Goal: Task Accomplishment & Management: Manage account settings

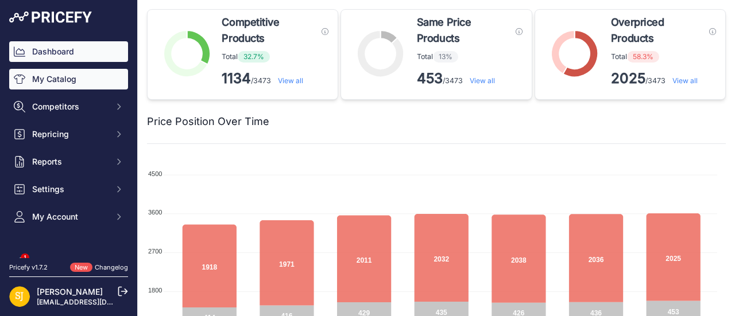
click at [57, 84] on link "My Catalog" at bounding box center [68, 79] width 119 height 21
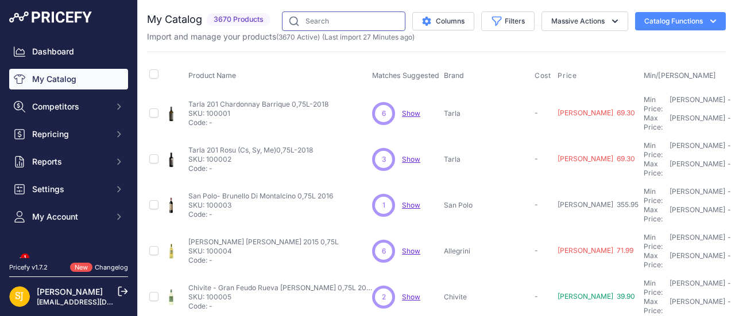
click at [330, 24] on input "text" at bounding box center [343, 21] width 123 height 20
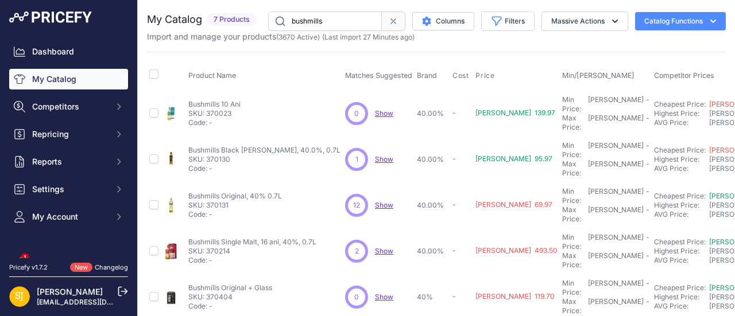
drag, startPoint x: 308, startPoint y: 20, endPoint x: 276, endPoint y: 24, distance: 32.4
click at [274, 18] on input "bushmills" at bounding box center [325, 21] width 114 height 20
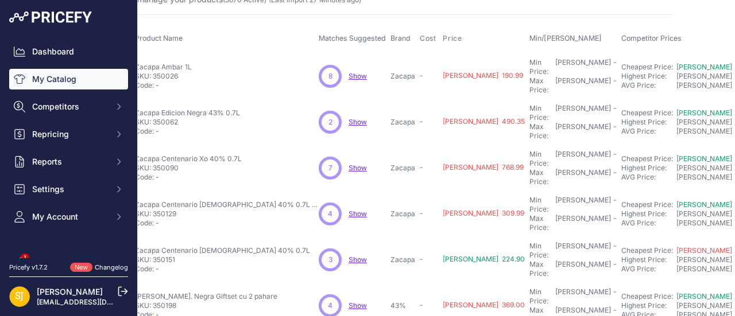
scroll to position [0, 53]
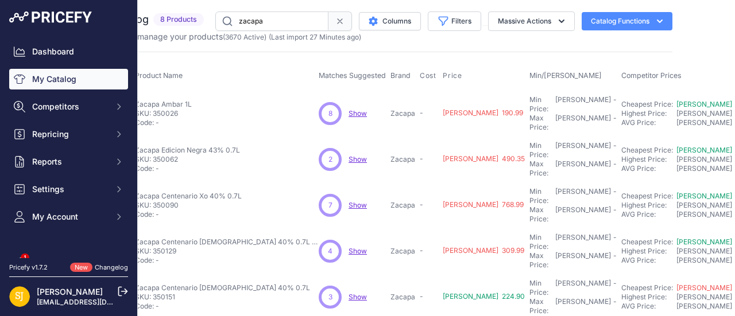
drag, startPoint x: 274, startPoint y: 21, endPoint x: 234, endPoint y: 24, distance: 40.3
click at [234, 24] on input "zacapa" at bounding box center [271, 21] width 113 height 20
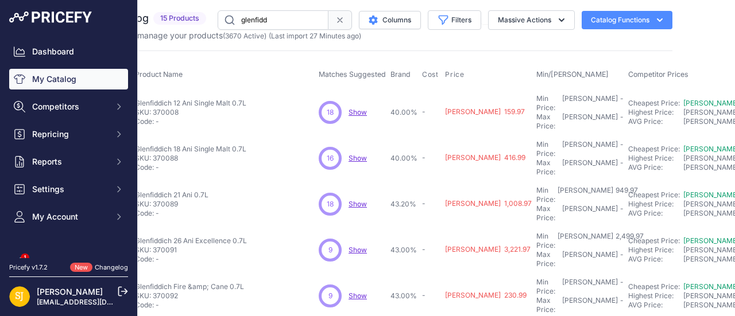
scroll to position [0, 53]
drag, startPoint x: 276, startPoint y: 21, endPoint x: 240, endPoint y: 21, distance: 35.6
click at [240, 21] on input "glenfidd" at bounding box center [273, 21] width 111 height 20
type input "don papa"
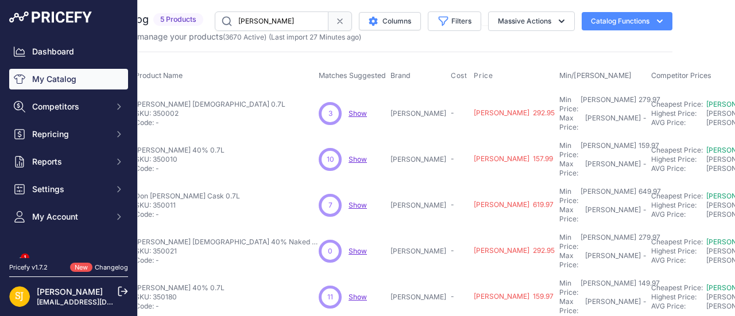
drag, startPoint x: 269, startPoint y: 22, endPoint x: 232, endPoint y: 24, distance: 36.8
click at [232, 24] on input "don papa" at bounding box center [272, 21] width 114 height 20
click at [275, 21] on input "don papa" at bounding box center [272, 21] width 114 height 20
drag, startPoint x: 258, startPoint y: 24, endPoint x: 265, endPoint y: 26, distance: 7.7
click at [258, 24] on input "don papa" at bounding box center [272, 21] width 114 height 20
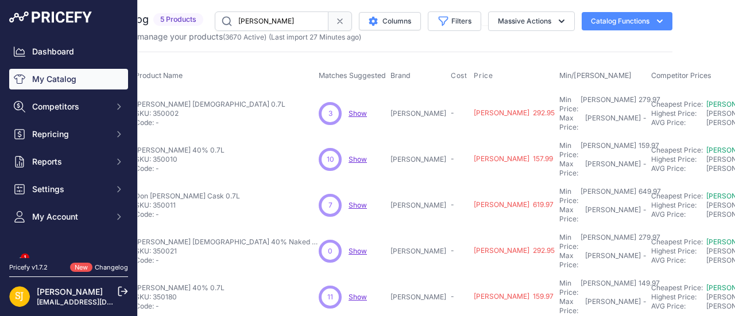
click at [336, 22] on icon at bounding box center [339, 21] width 9 height 9
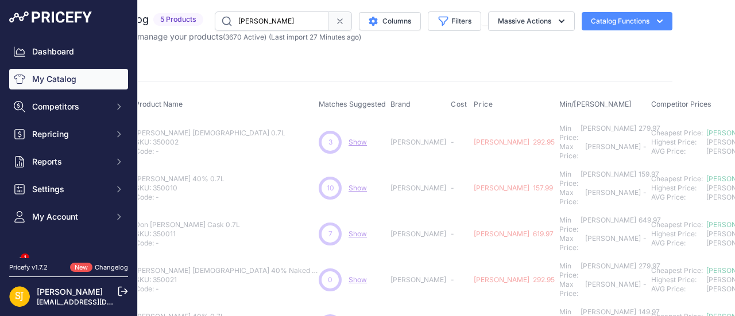
click at [273, 26] on input "don papa" at bounding box center [272, 21] width 114 height 20
drag, startPoint x: 253, startPoint y: 23, endPoint x: 242, endPoint y: 25, distance: 10.5
click at [246, 24] on input "don papa" at bounding box center [272, 21] width 114 height 20
click at [242, 25] on input "don papa" at bounding box center [272, 21] width 114 height 20
drag, startPoint x: 267, startPoint y: 22, endPoint x: 240, endPoint y: 22, distance: 27.0
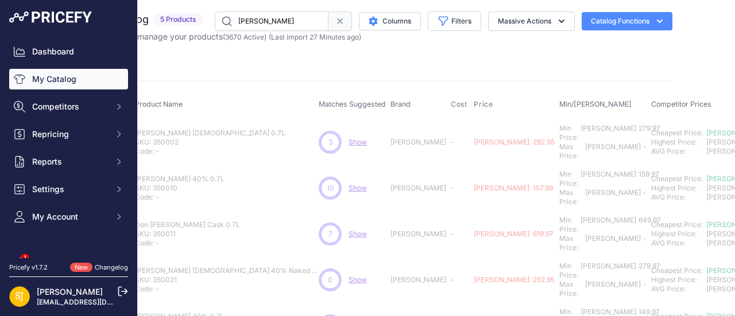
click at [240, 22] on input "don papa" at bounding box center [272, 21] width 114 height 20
click at [278, 22] on input "don papa" at bounding box center [272, 21] width 114 height 20
drag, startPoint x: 276, startPoint y: 22, endPoint x: 239, endPoint y: 24, distance: 36.2
click at [239, 24] on input "don papa" at bounding box center [272, 21] width 114 height 20
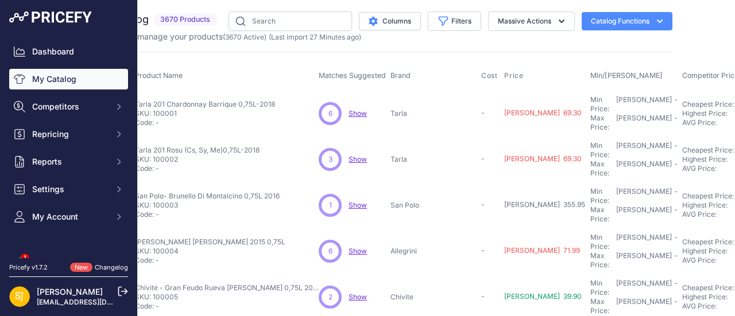
click at [279, 32] on p "Import and manage your products ( 3670 Active ) (Last import 27 Minutes ago)" at bounding box center [228, 36] width 268 height 11
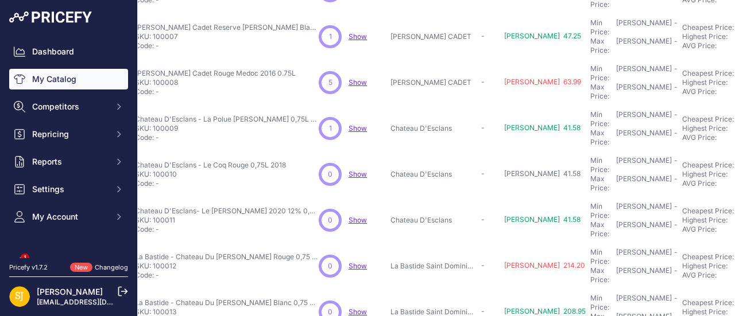
scroll to position [380, 53]
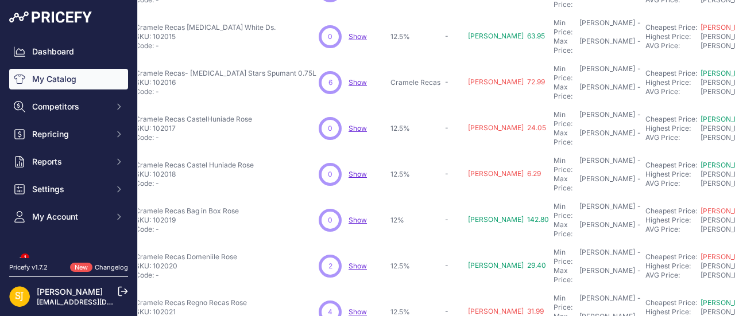
scroll to position [380, 53]
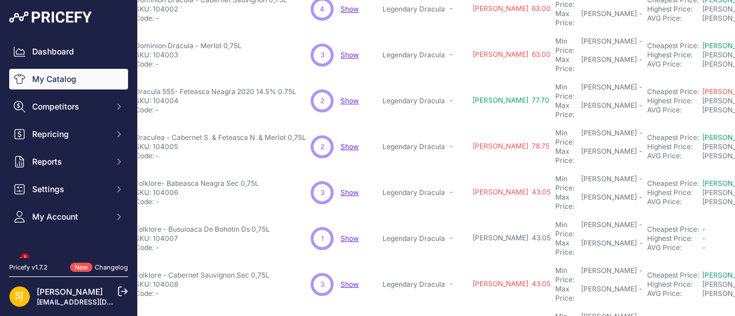
scroll to position [0, 53]
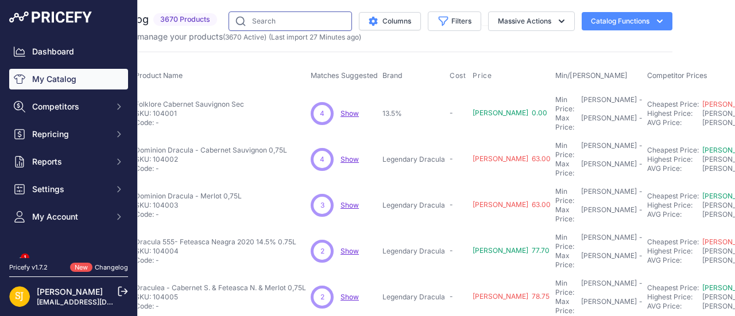
click at [292, 22] on input "text" at bounding box center [289, 21] width 123 height 20
click at [278, 24] on input "text" at bounding box center [289, 21] width 123 height 20
click at [274, 22] on input "text" at bounding box center [289, 21] width 123 height 20
click at [286, 25] on input "text" at bounding box center [289, 21] width 123 height 20
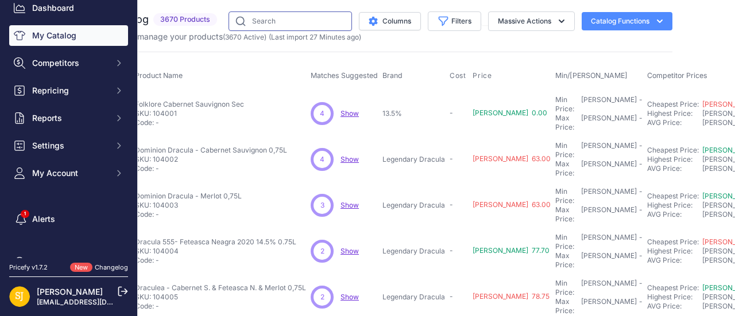
scroll to position [68, 0]
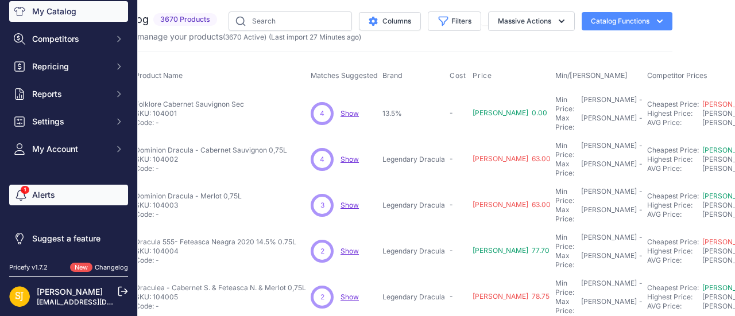
click at [42, 200] on link "Alerts" at bounding box center [68, 195] width 119 height 21
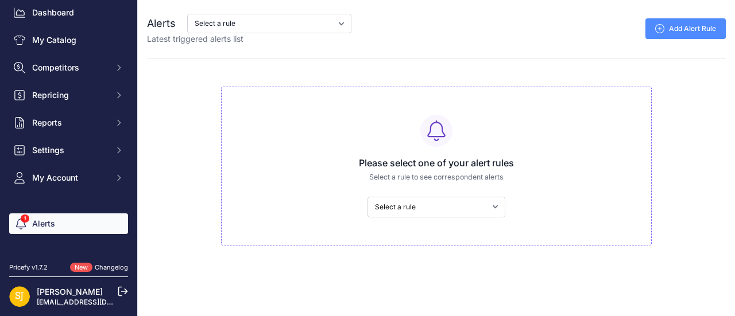
scroll to position [68, 0]
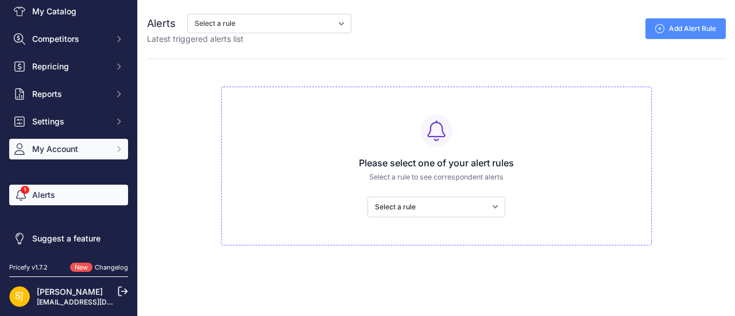
click at [53, 149] on span "My Account" at bounding box center [69, 149] width 75 height 11
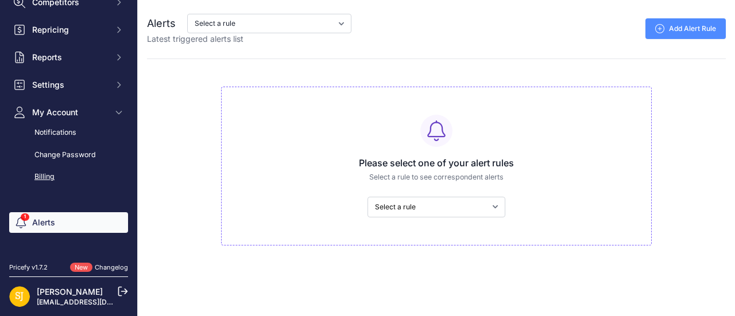
scroll to position [132, 0]
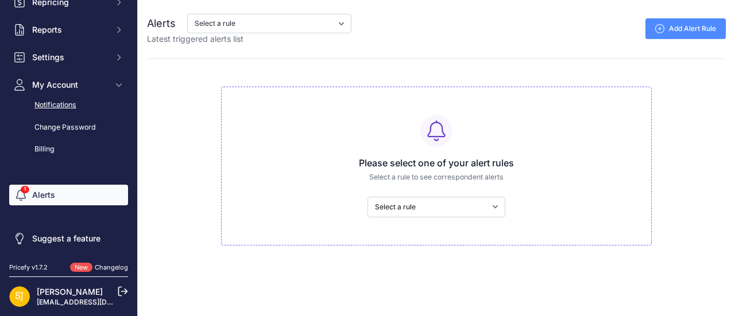
click at [70, 104] on link "Notifications" at bounding box center [68, 105] width 119 height 20
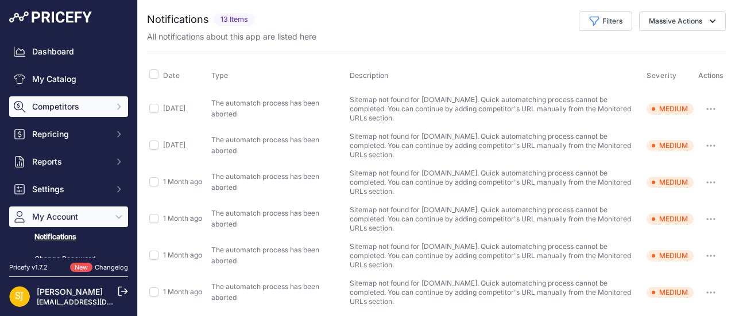
click at [49, 106] on span "Competitors" at bounding box center [69, 106] width 75 height 11
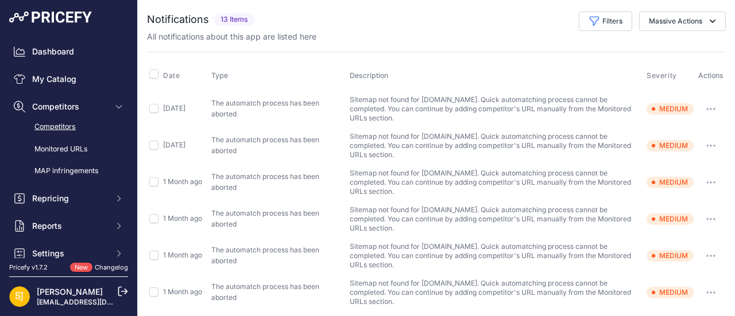
click at [57, 129] on link "Competitors" at bounding box center [68, 127] width 119 height 20
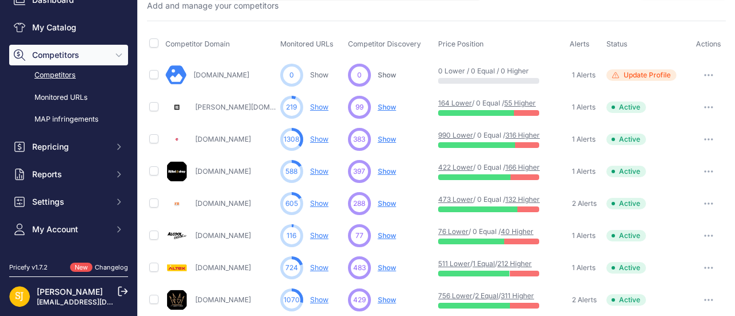
scroll to position [132, 0]
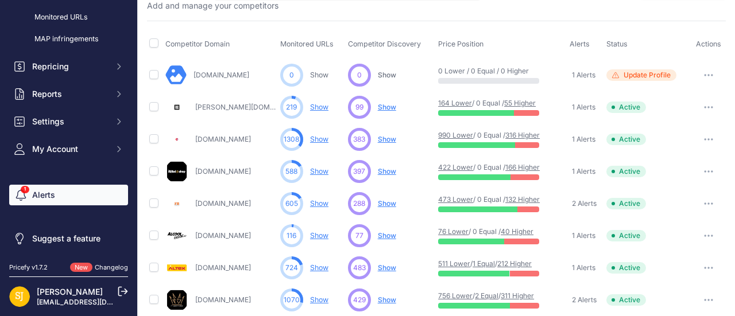
click at [28, 193] on link "Alerts" at bounding box center [68, 195] width 119 height 21
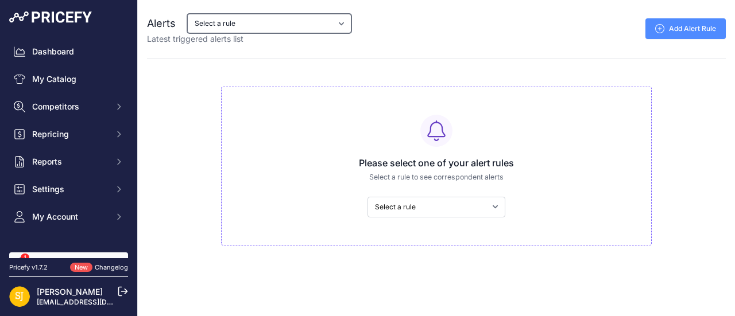
click at [214, 28] on select "Select a rule My competitors are 3% cheaper than me 5% higer than me" at bounding box center [269, 24] width 164 height 20
click at [405, 56] on div "Alerts Select a rule My competitors are 3% cheaper than me 5% higer than me Lat…" at bounding box center [436, 123] width 597 height 246
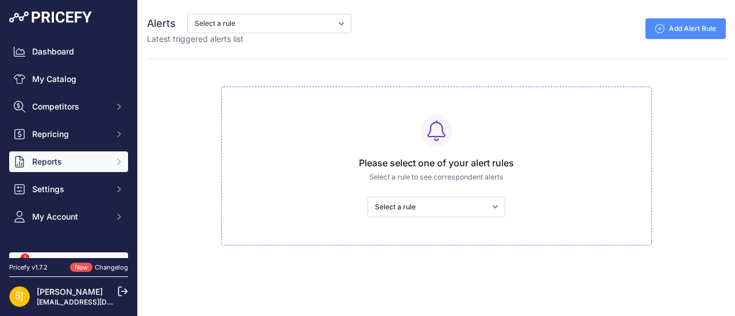
click at [51, 158] on span "Reports" at bounding box center [69, 161] width 75 height 11
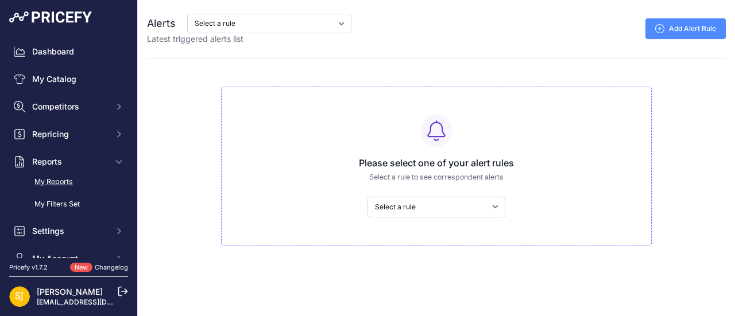
click at [64, 181] on link "My Reports" at bounding box center [68, 182] width 119 height 20
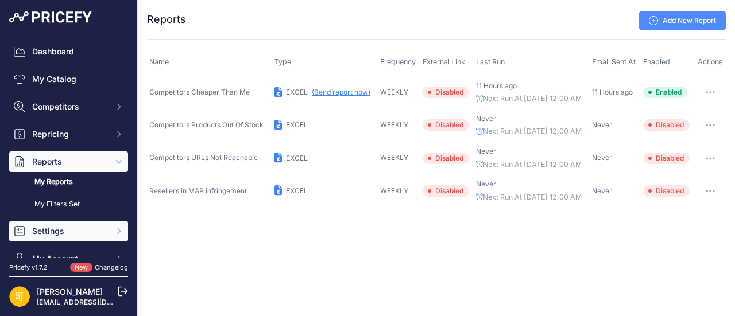
click at [64, 228] on span "Settings" at bounding box center [69, 231] width 75 height 11
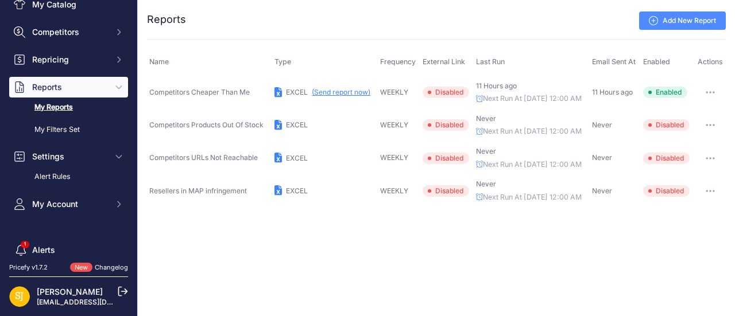
scroll to position [130, 0]
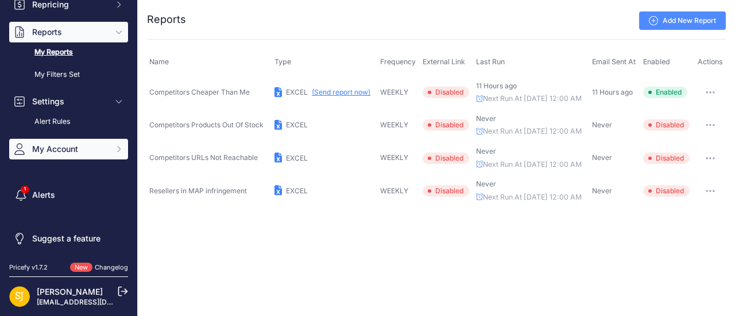
drag, startPoint x: 51, startPoint y: 146, endPoint x: 40, endPoint y: 158, distance: 16.2
click at [51, 146] on span "My Account" at bounding box center [69, 149] width 75 height 11
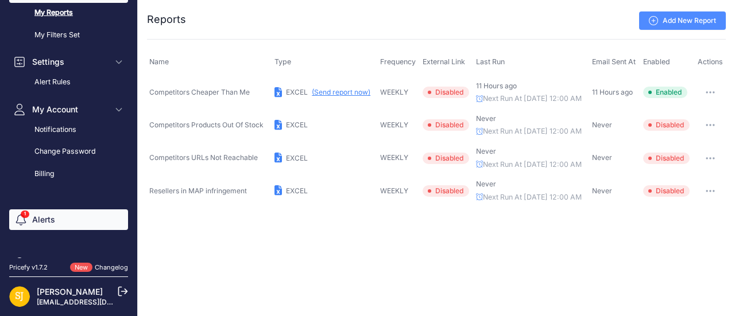
scroll to position [193, 0]
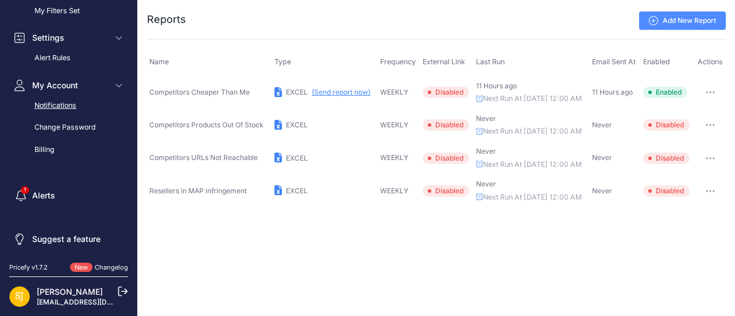
click at [49, 105] on link "Notifications" at bounding box center [68, 106] width 119 height 20
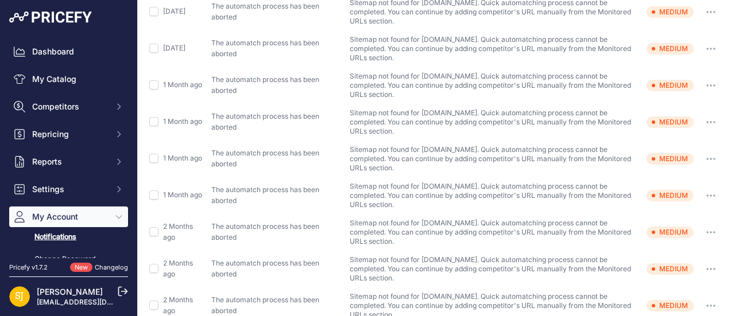
scroll to position [212, 0]
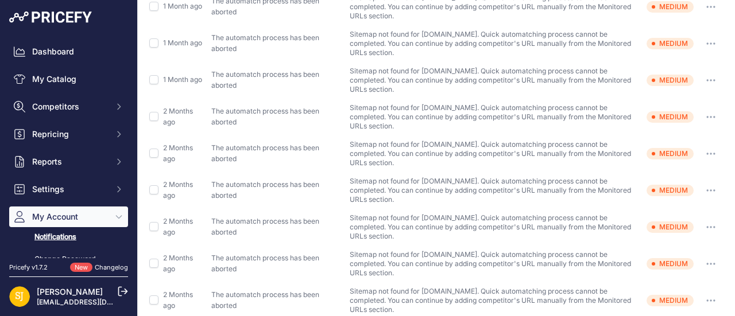
click at [702, 183] on button "button" at bounding box center [710, 191] width 23 height 16
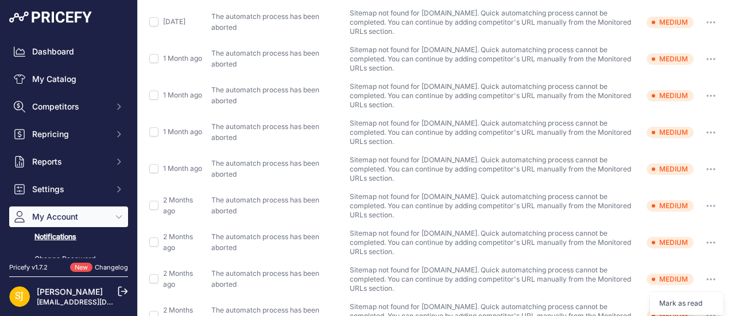
scroll to position [0, 0]
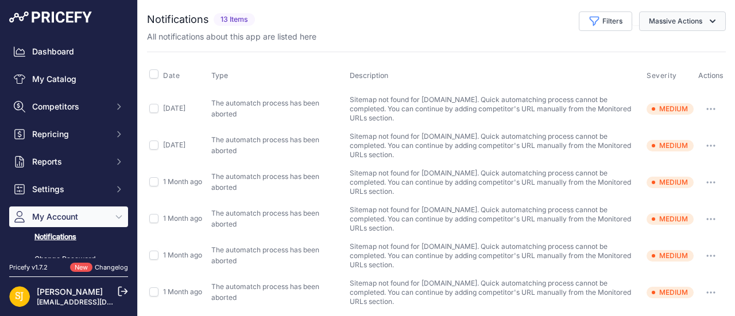
click at [659, 20] on button "Massive Actions" at bounding box center [682, 21] width 87 height 20
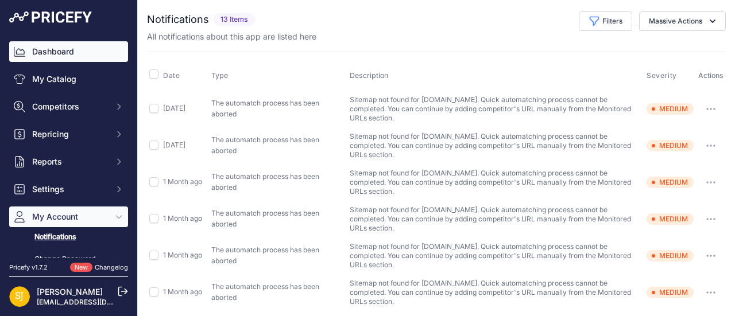
click at [48, 51] on link "Dashboard" at bounding box center [68, 51] width 119 height 21
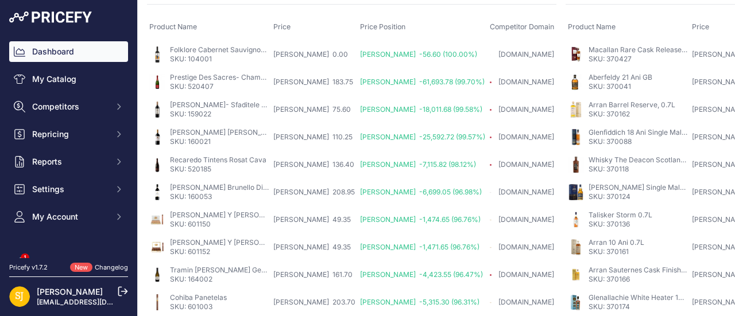
scroll to position [849, 0]
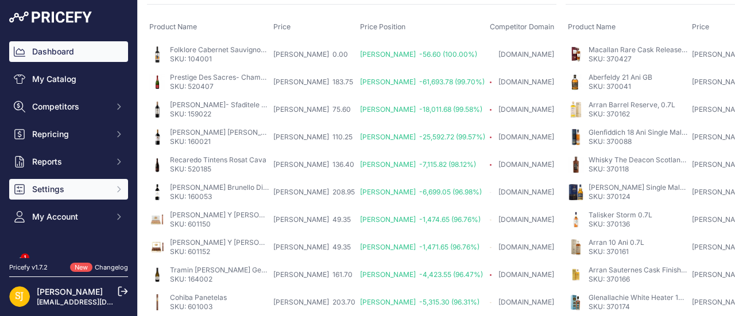
click at [56, 190] on span "Settings" at bounding box center [69, 189] width 75 height 11
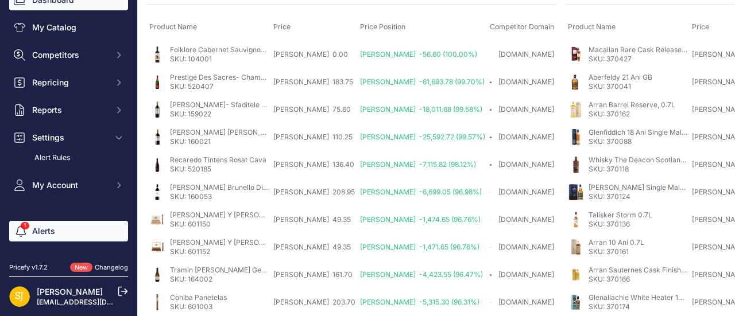
scroll to position [87, 0]
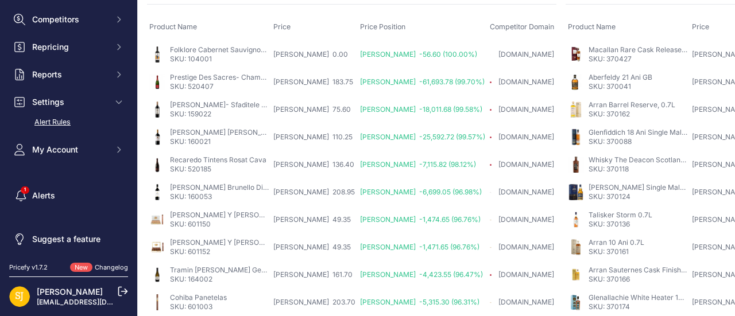
click at [46, 122] on link "Alert Rules" at bounding box center [68, 123] width 119 height 20
